Goal: Information Seeking & Learning: Learn about a topic

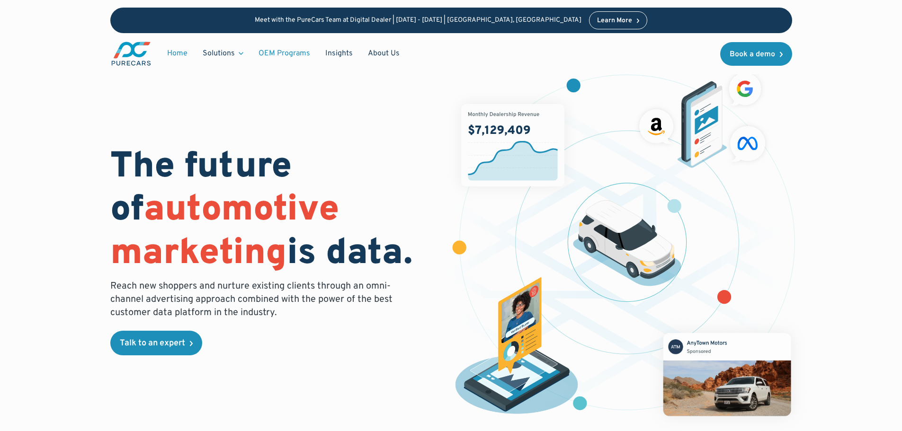
click at [289, 57] on link "OEM Programs" at bounding box center [284, 54] width 67 height 18
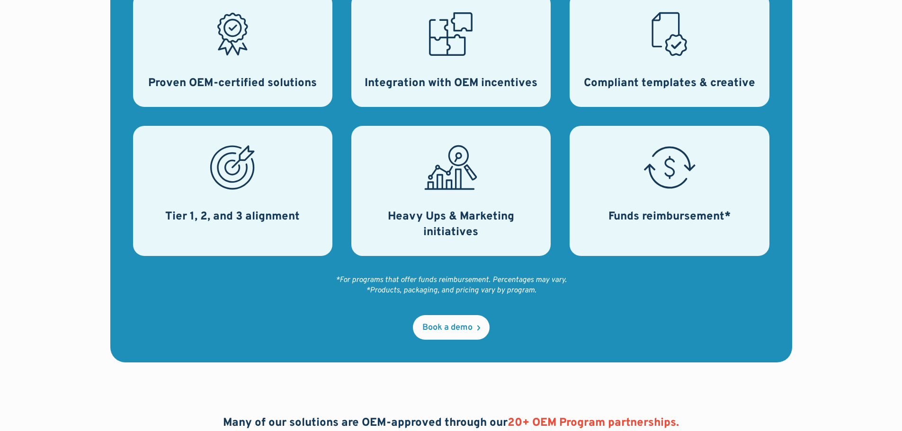
scroll to position [473, 0]
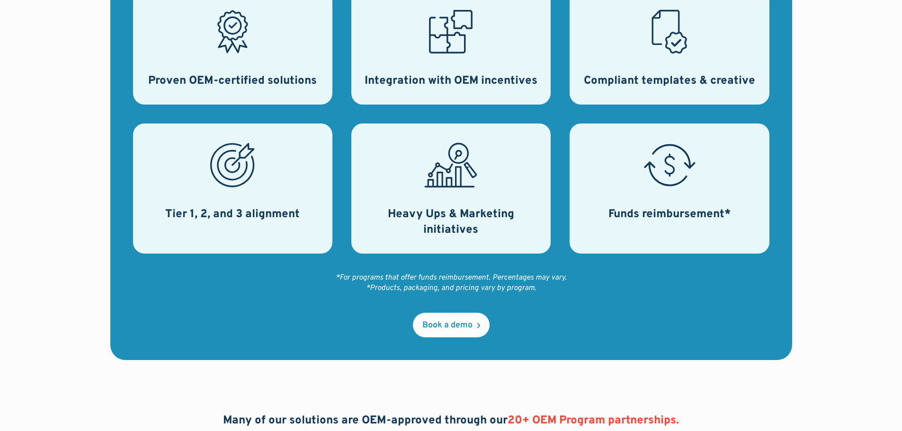
click at [441, 211] on h3 "Heavy Ups & Marketing initiatives" at bounding box center [451, 223] width 177 height 32
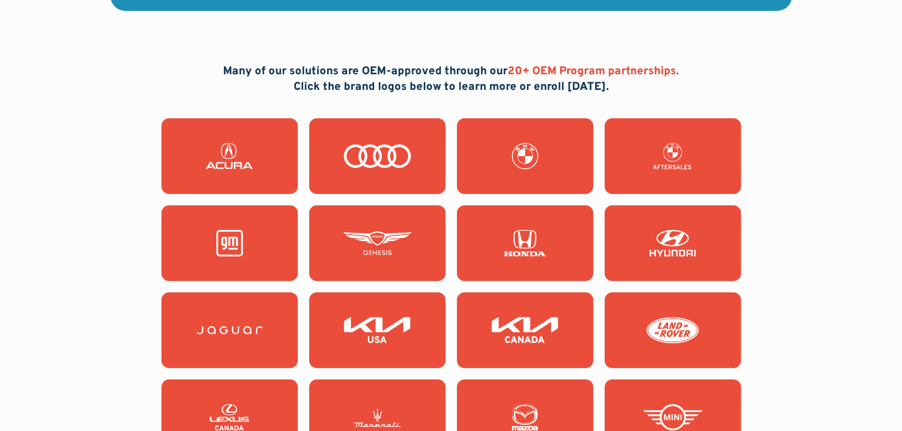
scroll to position [852, 0]
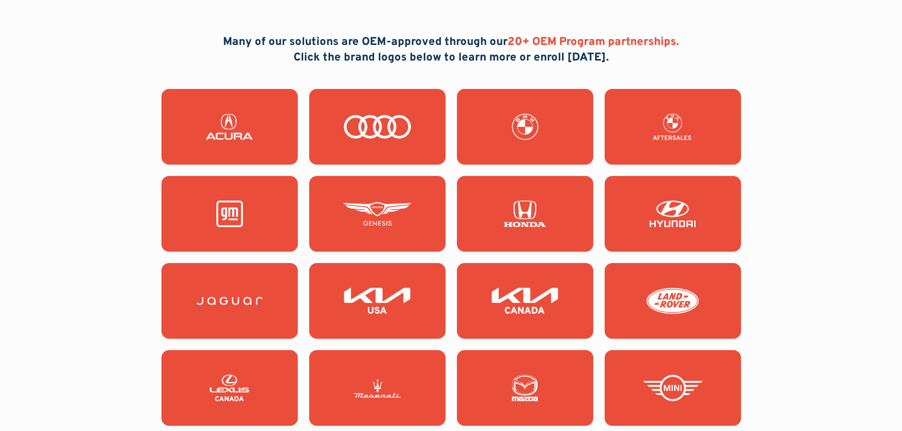
click at [214, 214] on img at bounding box center [230, 214] width 68 height 27
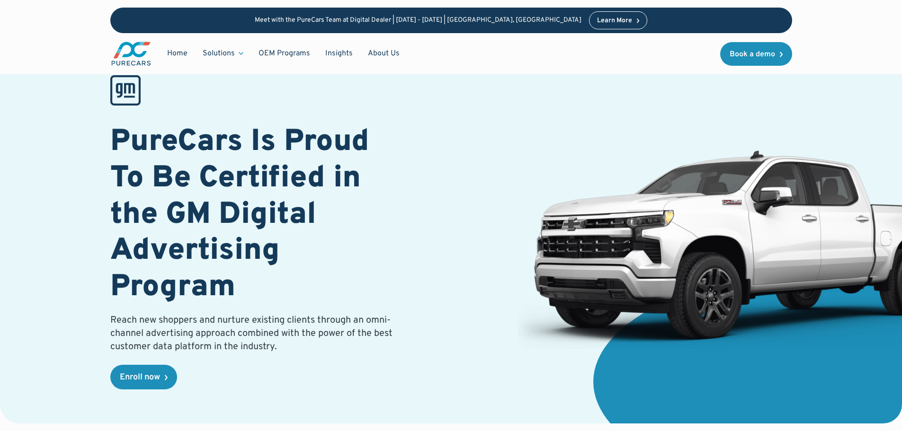
scroll to position [47, 0]
